Goal: Check status: Check status

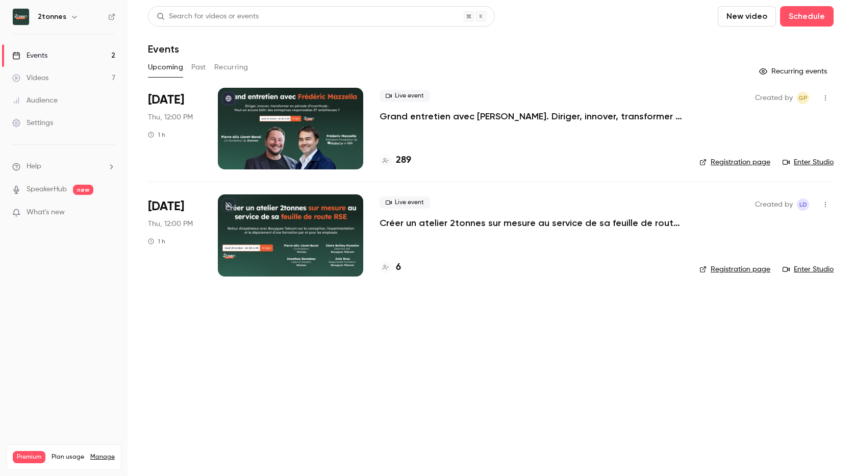
click at [394, 333] on main "Search for videos or events New video Schedule Events Upcoming Past Recurring R…" at bounding box center [491, 238] width 727 height 476
click at [505, 211] on div "Live event Créer un atelier 2tonnes sur mesure au service de sa feuille de rout…" at bounding box center [532, 212] width 304 height 33
click at [505, 222] on p "Créer un atelier 2tonnes sur mesure au service de sa feuille de route RSE" at bounding box center [532, 223] width 304 height 12
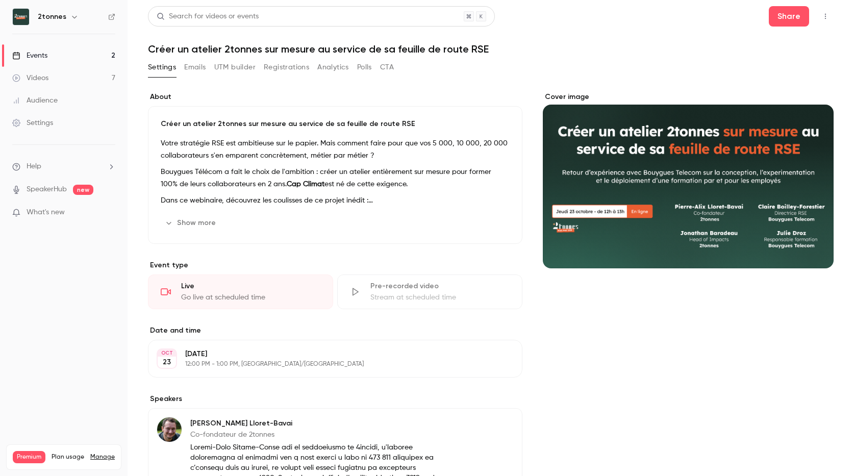
click at [296, 65] on button "Registrations" at bounding box center [286, 67] width 45 height 16
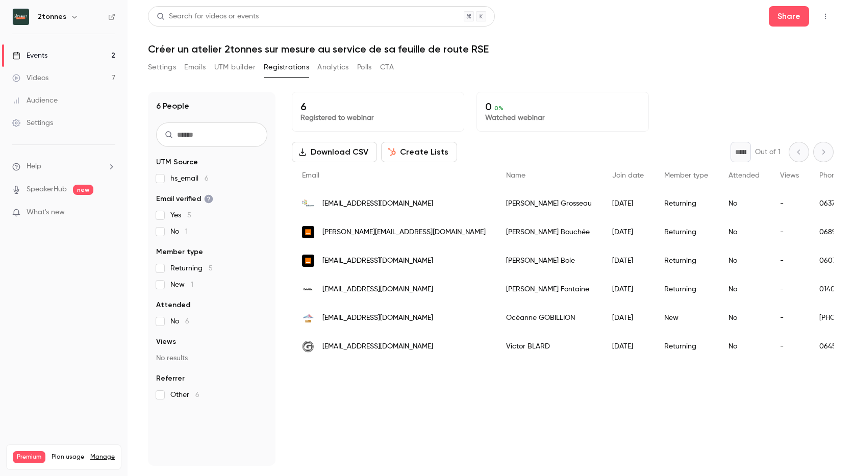
click at [222, 71] on button "UTM builder" at bounding box center [234, 67] width 41 height 16
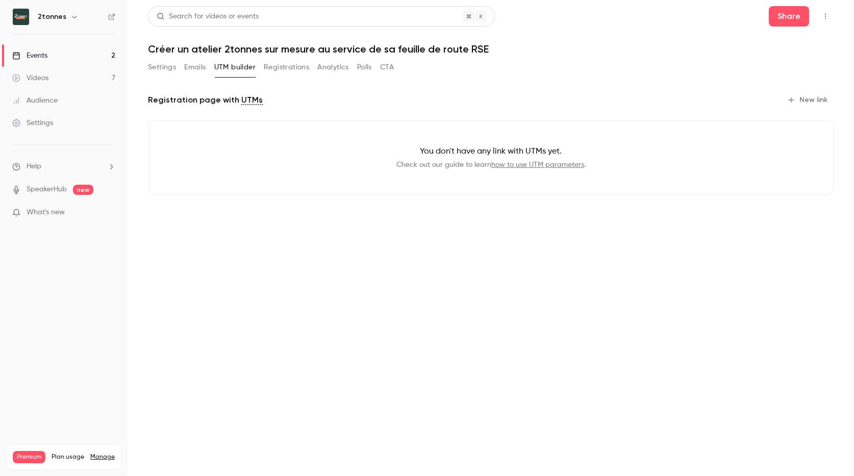
click at [60, 71] on link "Videos 7" at bounding box center [64, 78] width 128 height 22
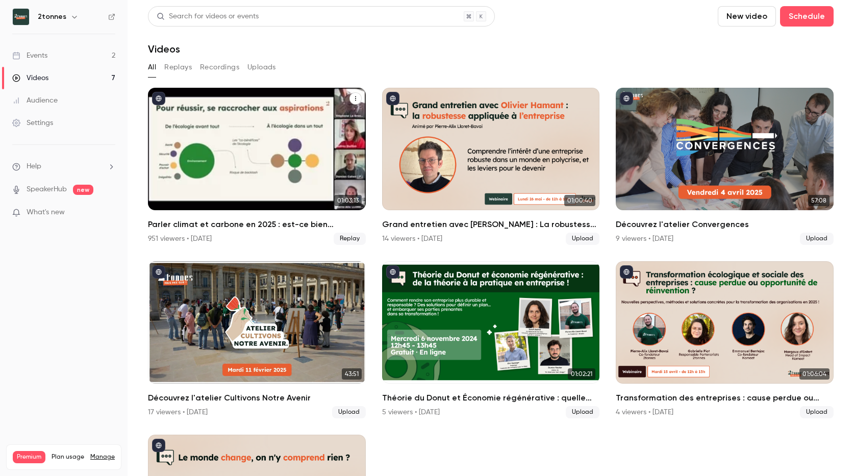
click at [219, 165] on div "Parler climat et carbone en 2025 : est-ce bien raisonnable ?" at bounding box center [257, 149] width 218 height 122
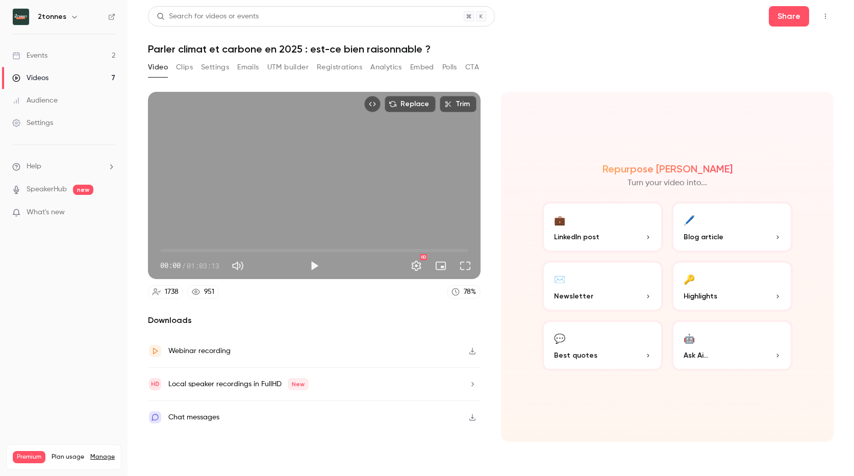
click at [282, 63] on button "UTM builder" at bounding box center [287, 67] width 41 height 16
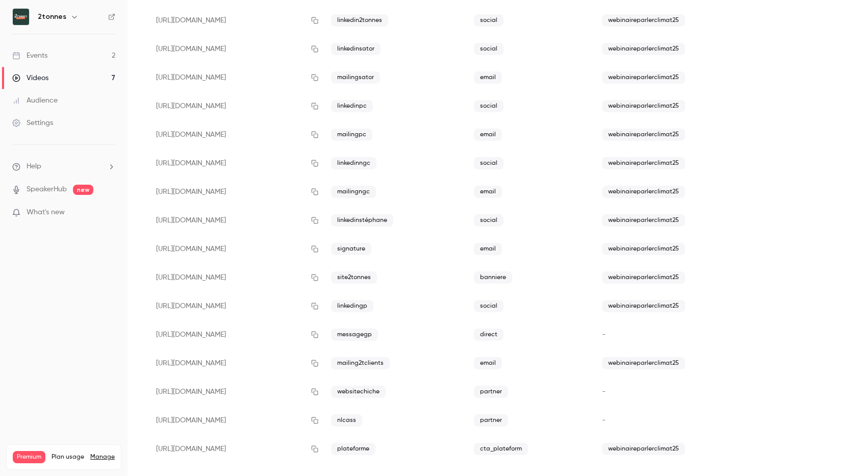
scroll to position [214, 0]
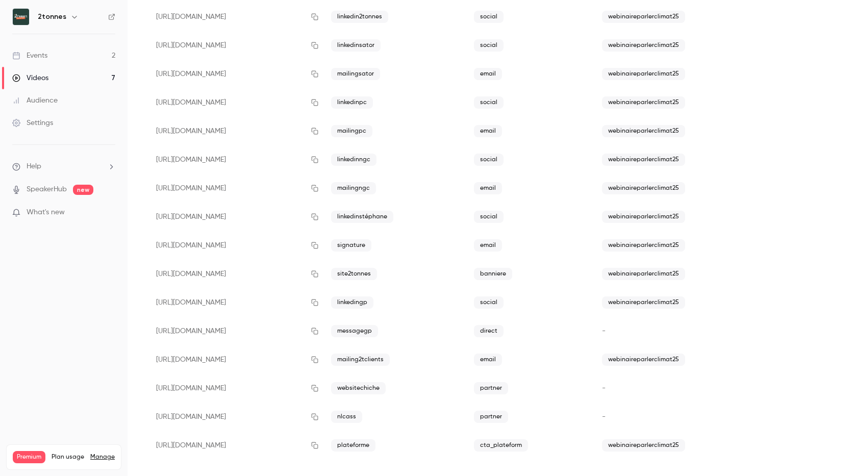
click at [50, 56] on link "Events 2" at bounding box center [64, 55] width 128 height 22
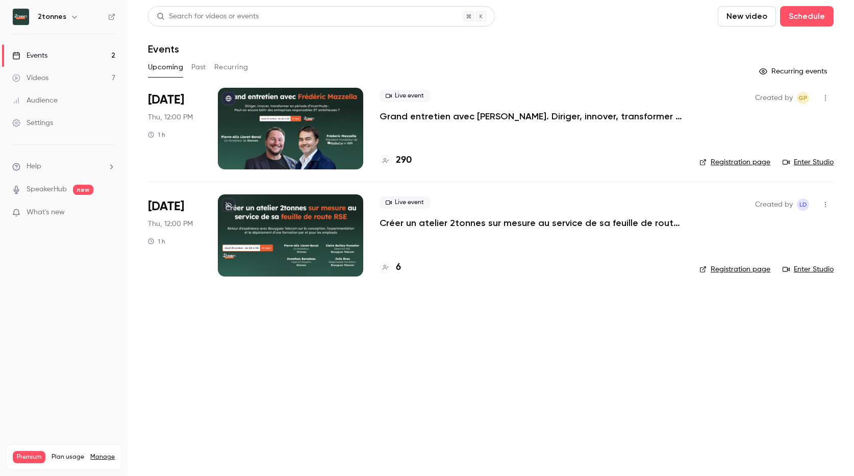
click at [316, 342] on main "Search for videos or events New video Schedule Events Upcoming Past Recurring R…" at bounding box center [491, 238] width 727 height 476
drag, startPoint x: 2, startPoint y: 273, endPoint x: 105, endPoint y: 269, distance: 103.7
click at [105, 269] on nav "2tonnes Events 2 Videos 7 Audience Settings Help SpeakerHub new What's new Prem…" at bounding box center [64, 238] width 128 height 476
click at [398, 269] on h4 "6" at bounding box center [398, 268] width 5 height 14
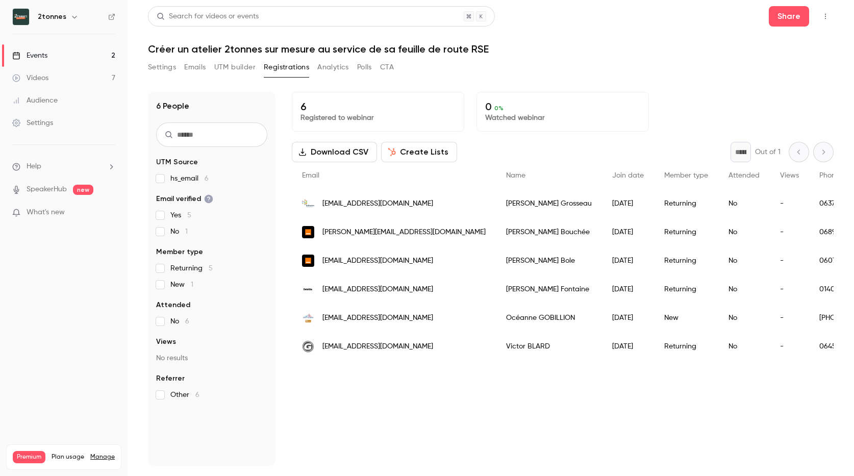
click at [392, 440] on div "6 Registered to webinar 0 0 % Watched webinar Download CSV Create Lists * Out o…" at bounding box center [563, 279] width 542 height 374
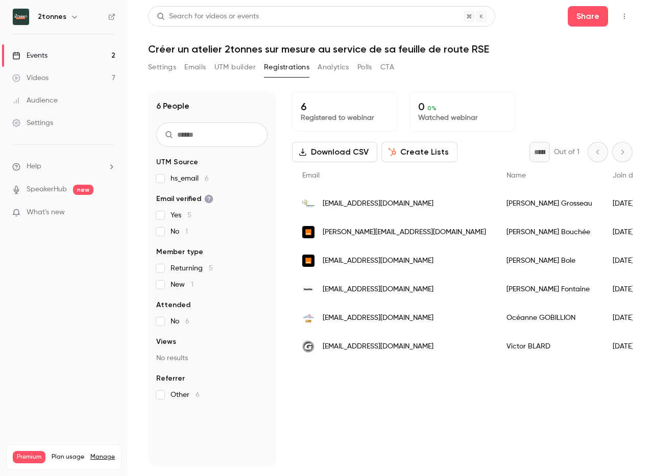
click at [60, 58] on link "Events 2" at bounding box center [64, 55] width 128 height 22
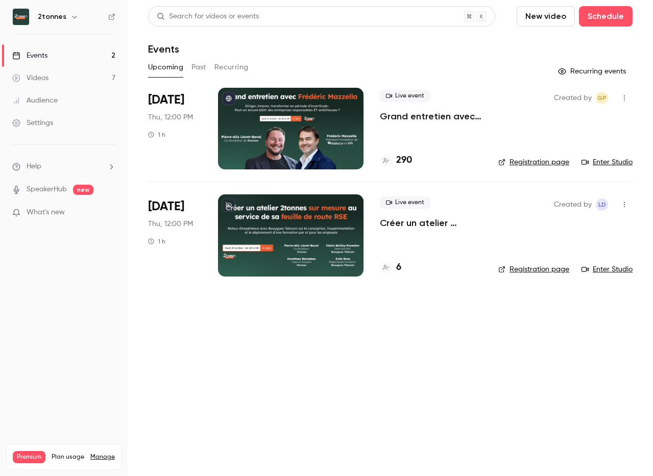
click at [333, 411] on main "Search for videos or events New video Schedule Events Upcoming Past Recurring R…" at bounding box center [390, 238] width 525 height 476
click at [411, 345] on main "Search for videos or events New video Schedule Events Upcoming Past Recurring R…" at bounding box center [390, 238] width 525 height 476
click at [441, 368] on main "Search for videos or events New video Schedule Events Upcoming Past Recurring R…" at bounding box center [390, 238] width 525 height 476
click at [414, 116] on p "Grand entretien avec [PERSON_NAME]. Diriger, innover, transformer en période d’…" at bounding box center [431, 116] width 102 height 12
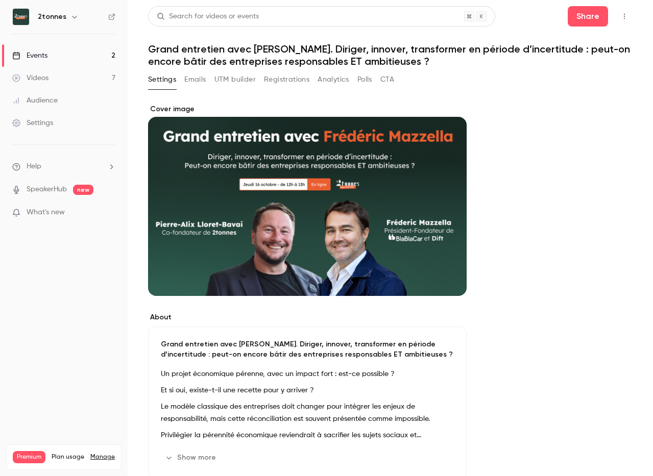
click at [191, 83] on button "Emails" at bounding box center [194, 79] width 21 height 16
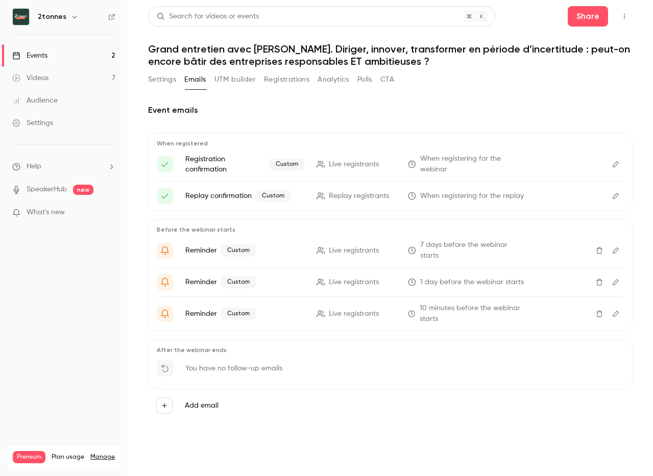
click at [273, 78] on button "Registrations" at bounding box center [286, 79] width 45 height 16
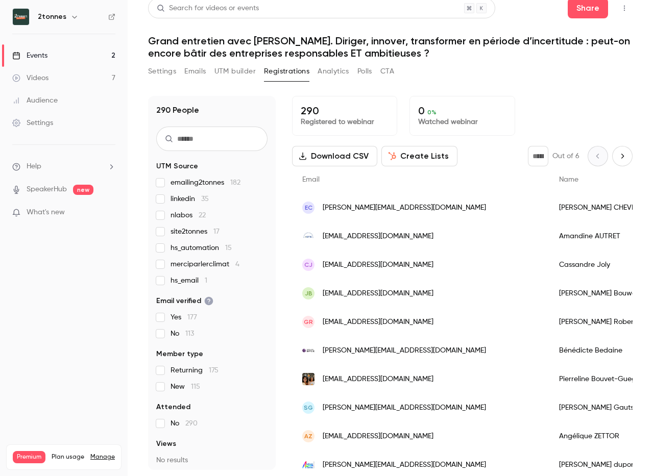
scroll to position [2, 0]
